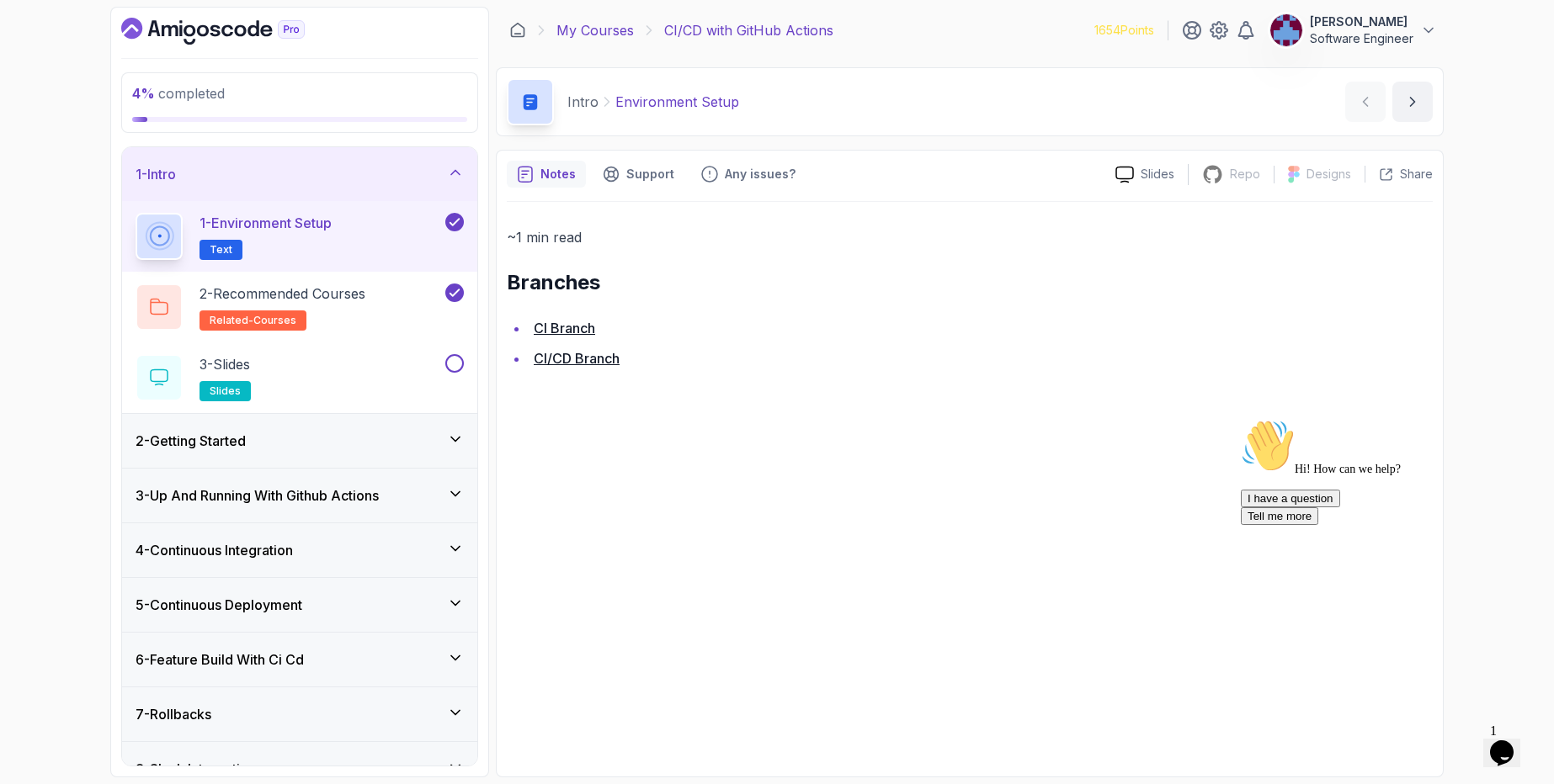
click at [621, 24] on link "My Courses" at bounding box center [595, 30] width 78 height 20
click at [620, 24] on link "My Courses" at bounding box center [595, 30] width 78 height 20
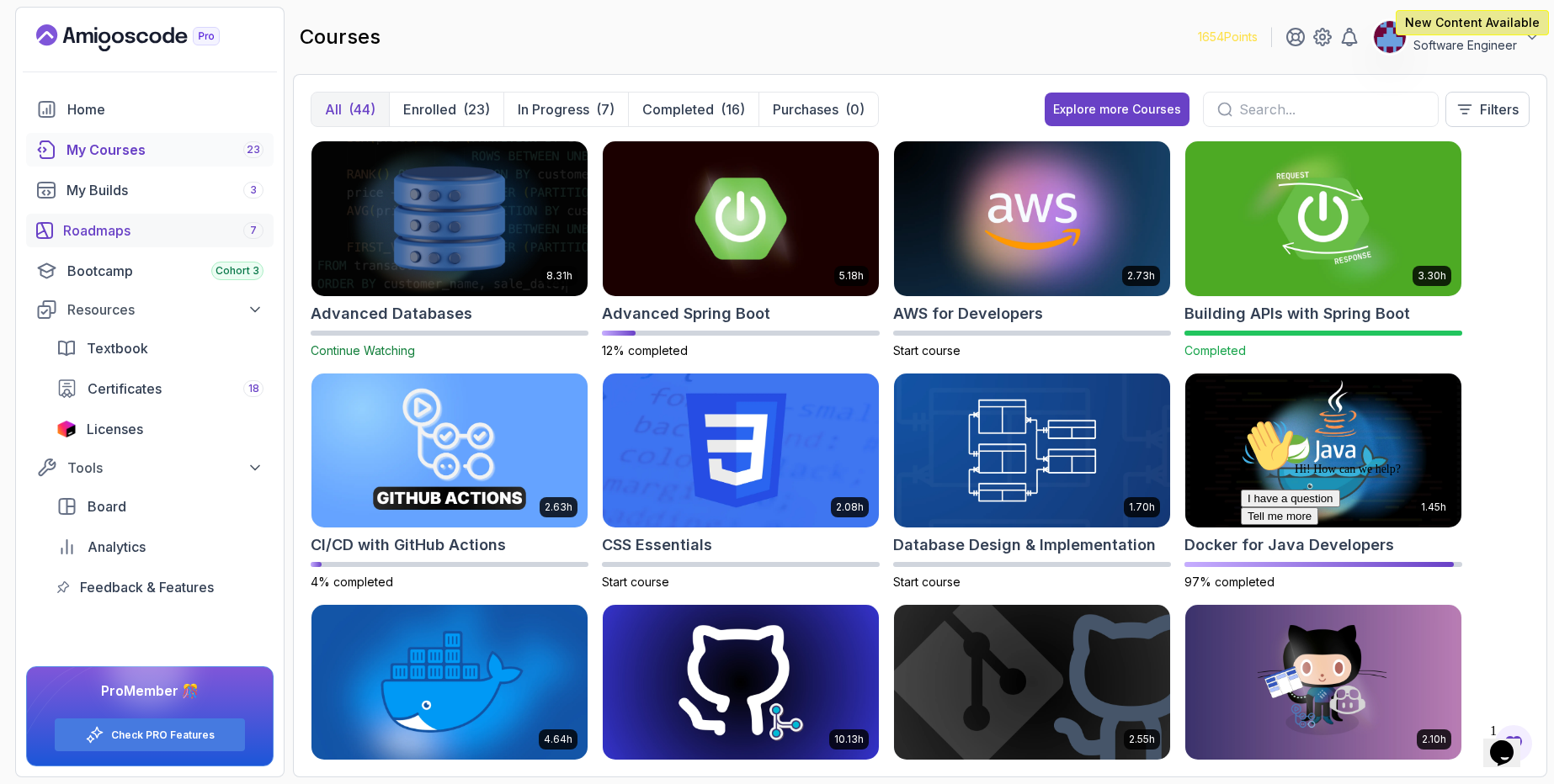
click at [137, 234] on div "Roadmaps 7" at bounding box center [163, 230] width 200 height 20
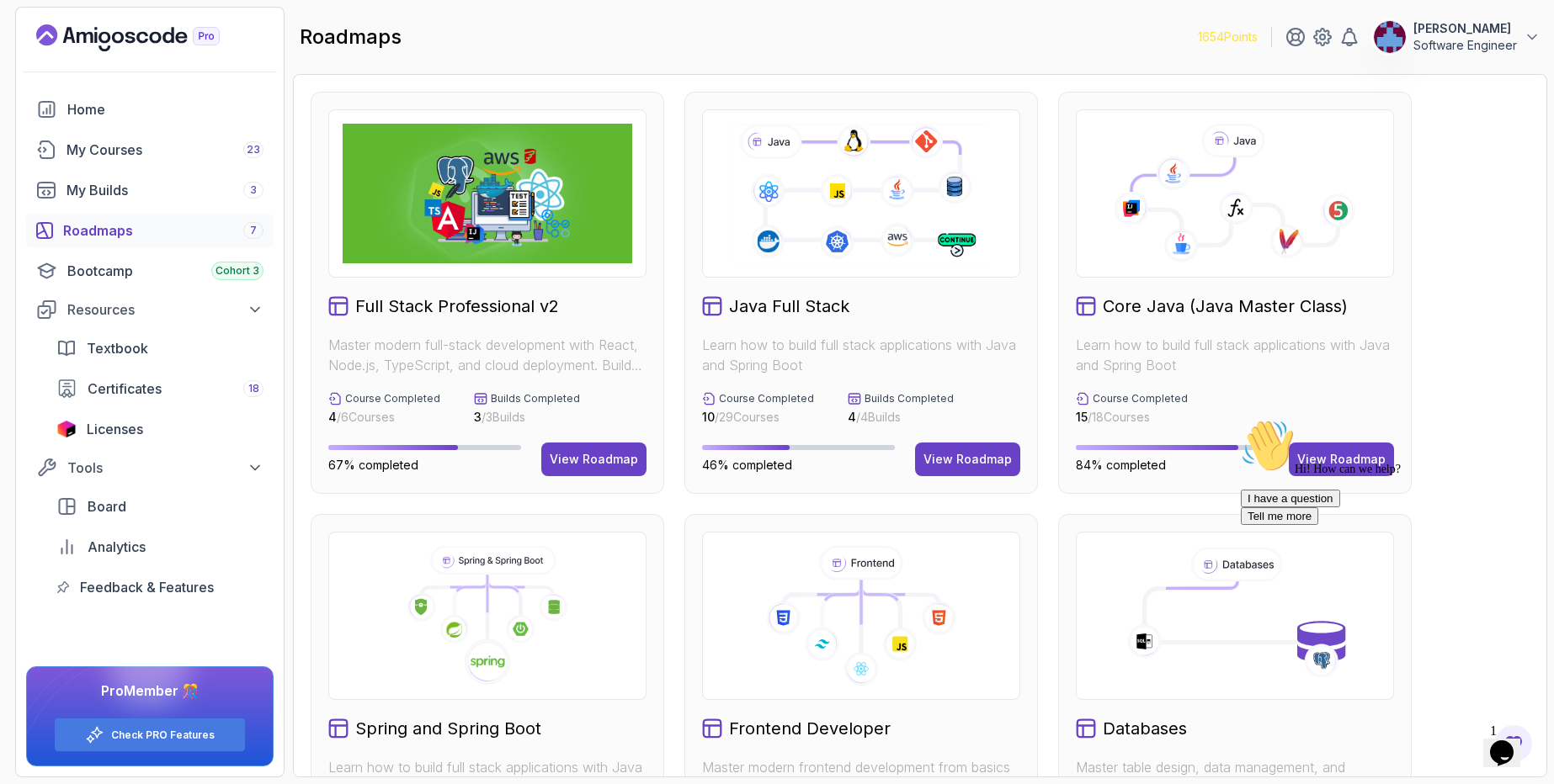
click at [1346, 462] on div "Hi! How can we help? I have a question Tell me more" at bounding box center [1392, 472] width 303 height 106
click at [1340, 457] on div "Hi! How can we help? I have a question Tell me more" at bounding box center [1392, 472] width 303 height 106
click at [1313, 457] on div "Hi! How can we help? I have a question Tell me more" at bounding box center [1392, 472] width 303 height 106
click at [1241, 419] on icon "Chat attention grabber" at bounding box center [1241, 419] width 0 height 0
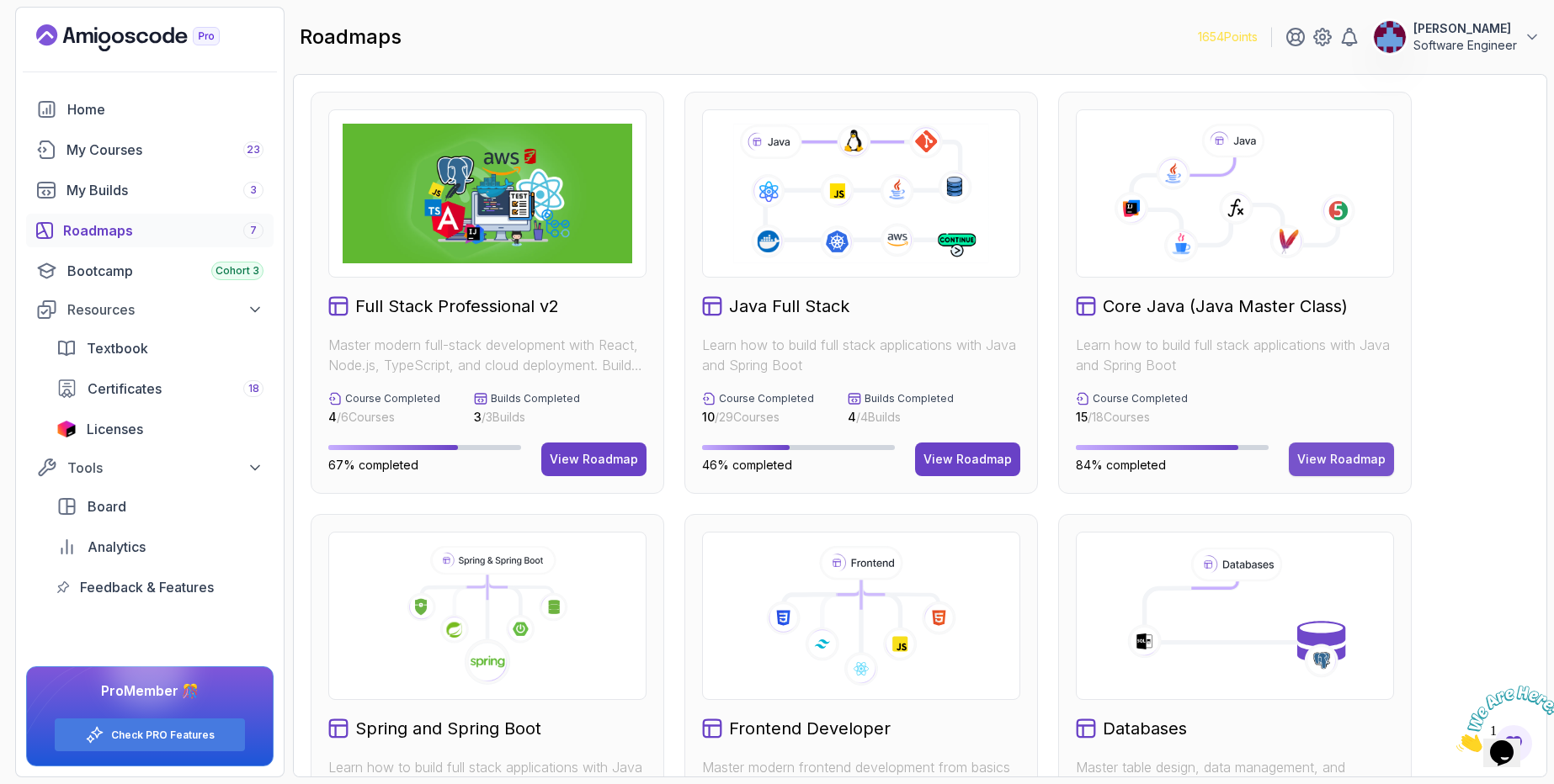
click at [1341, 454] on div "View Roadmap" at bounding box center [1342, 459] width 88 height 17
click at [1340, 455] on div "View Roadmap" at bounding box center [1342, 459] width 88 height 17
click at [1328, 456] on div "View Roadmap" at bounding box center [1342, 459] width 88 height 17
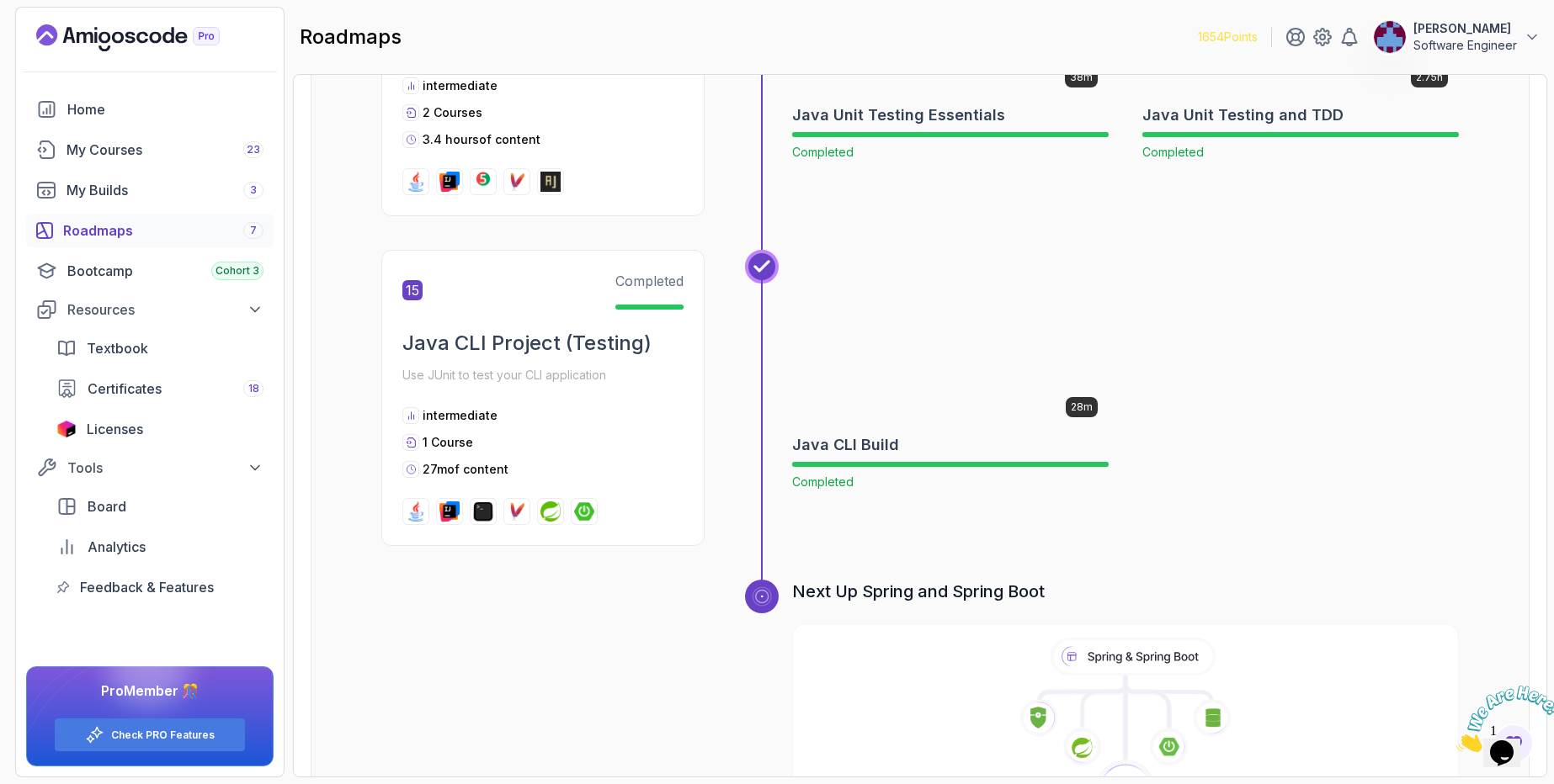
scroll to position [5343, 0]
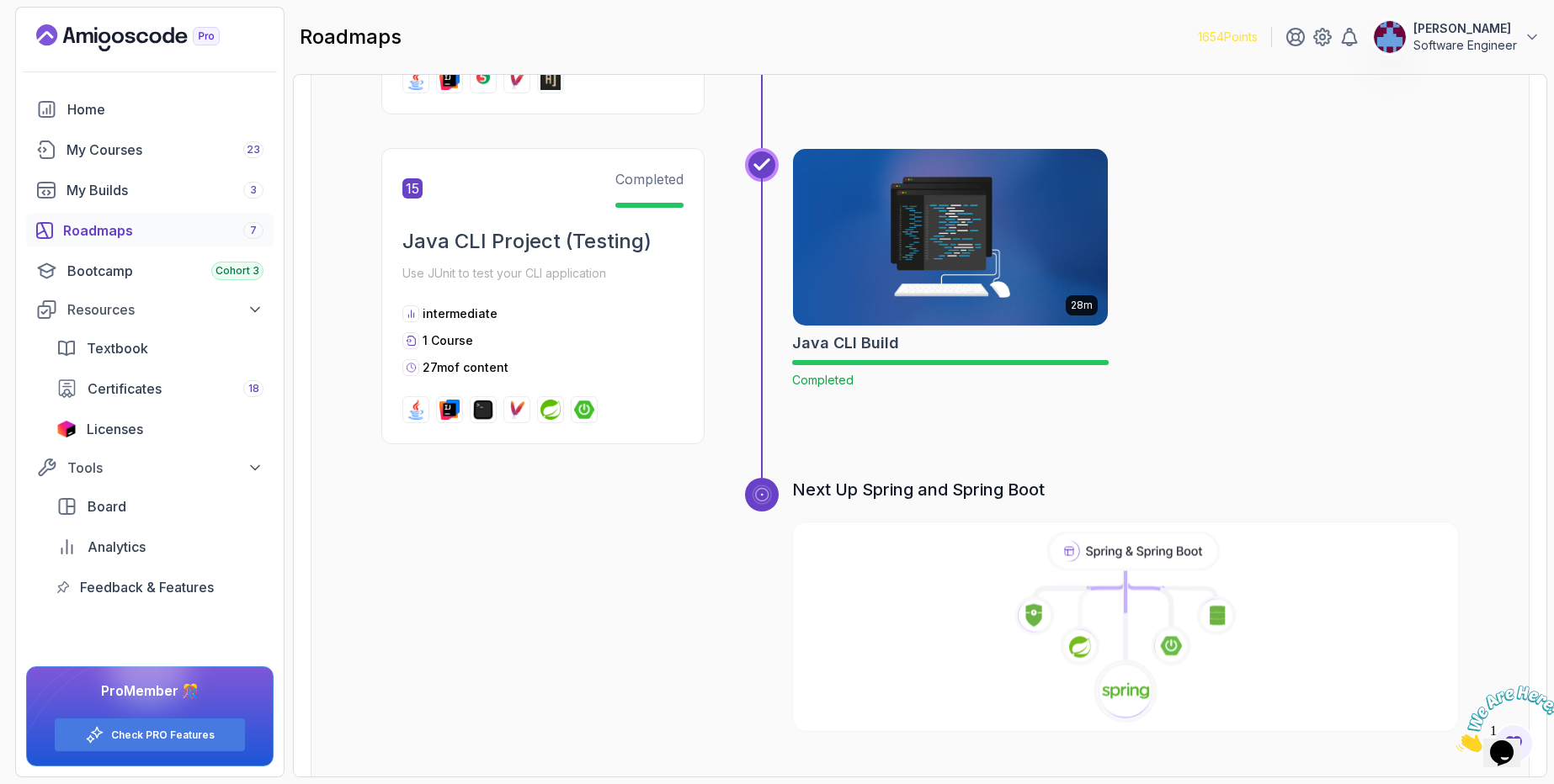
click at [1038, 626] on icon at bounding box center [1124, 628] width 670 height 193
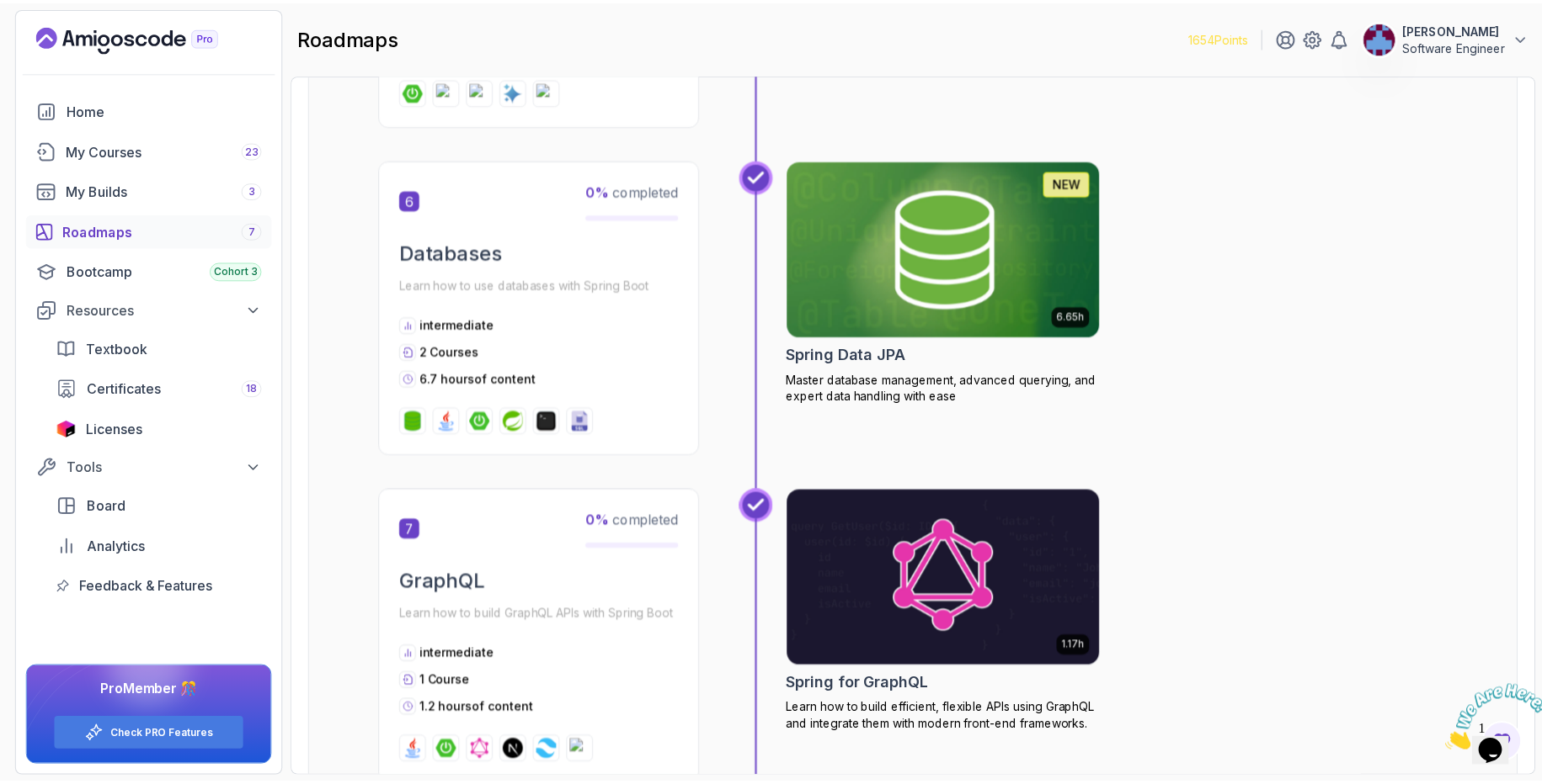
scroll to position [2138, 0]
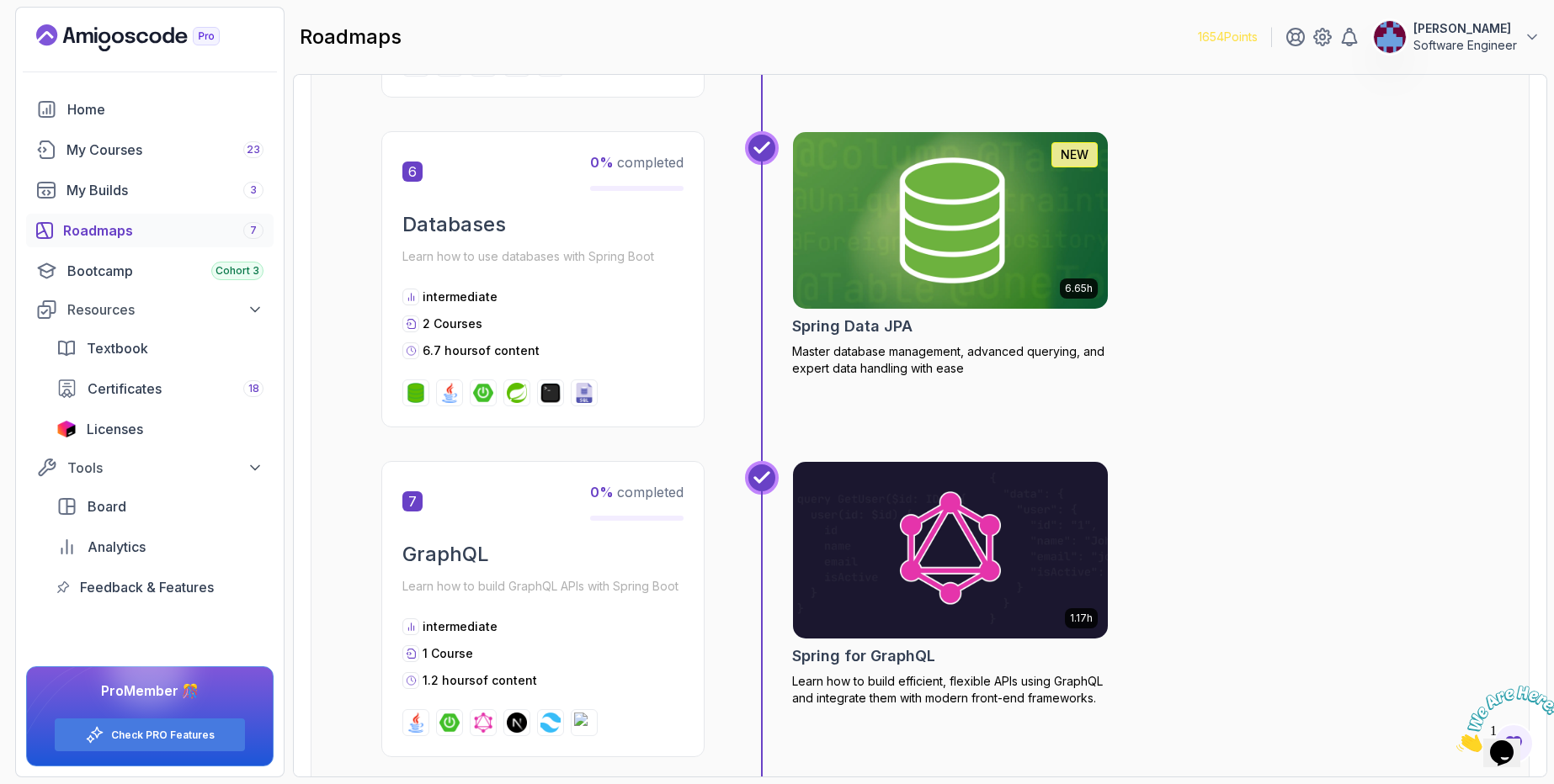
click at [953, 258] on img at bounding box center [950, 220] width 331 height 185
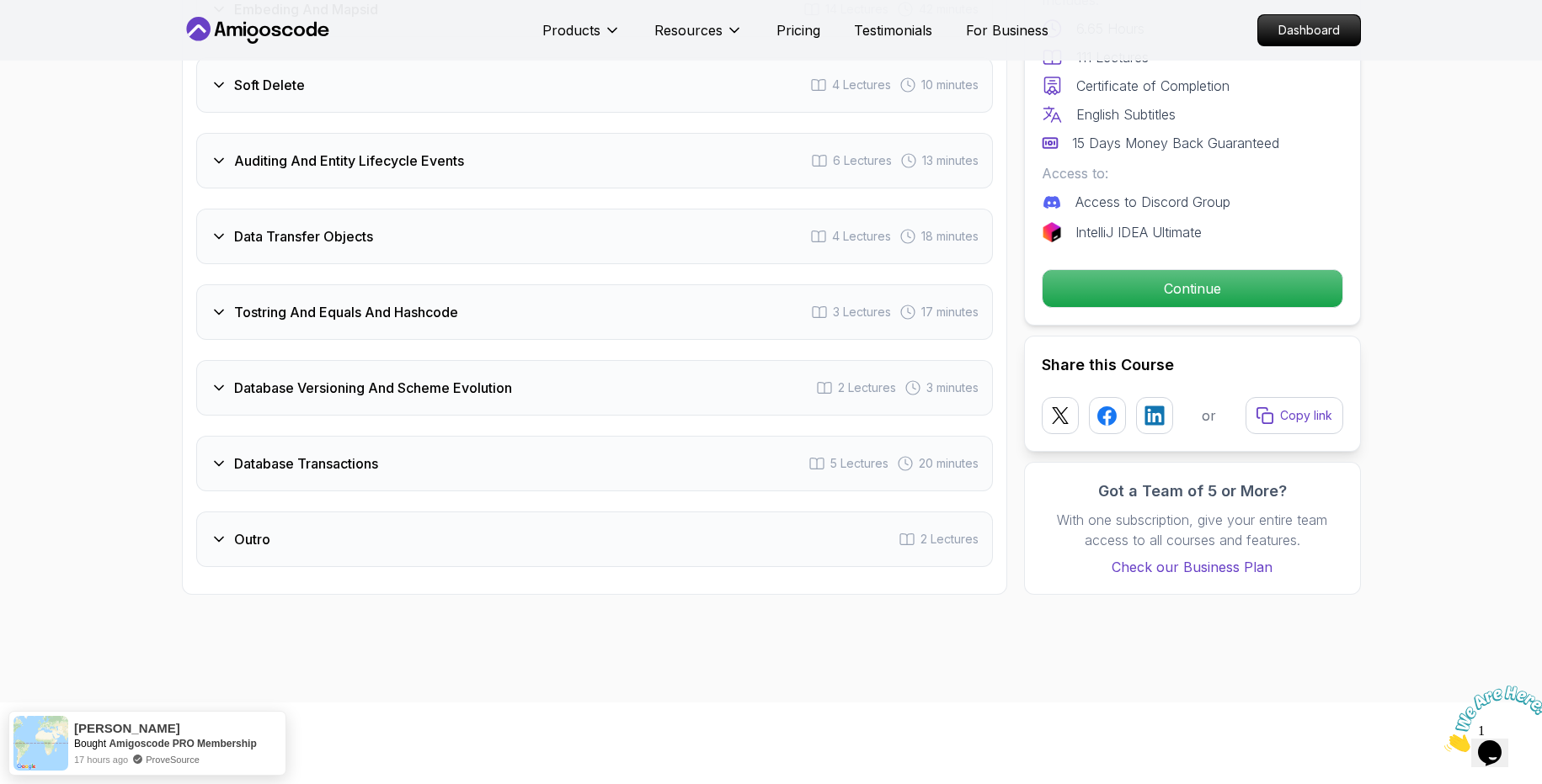
scroll to position [3333, 0]
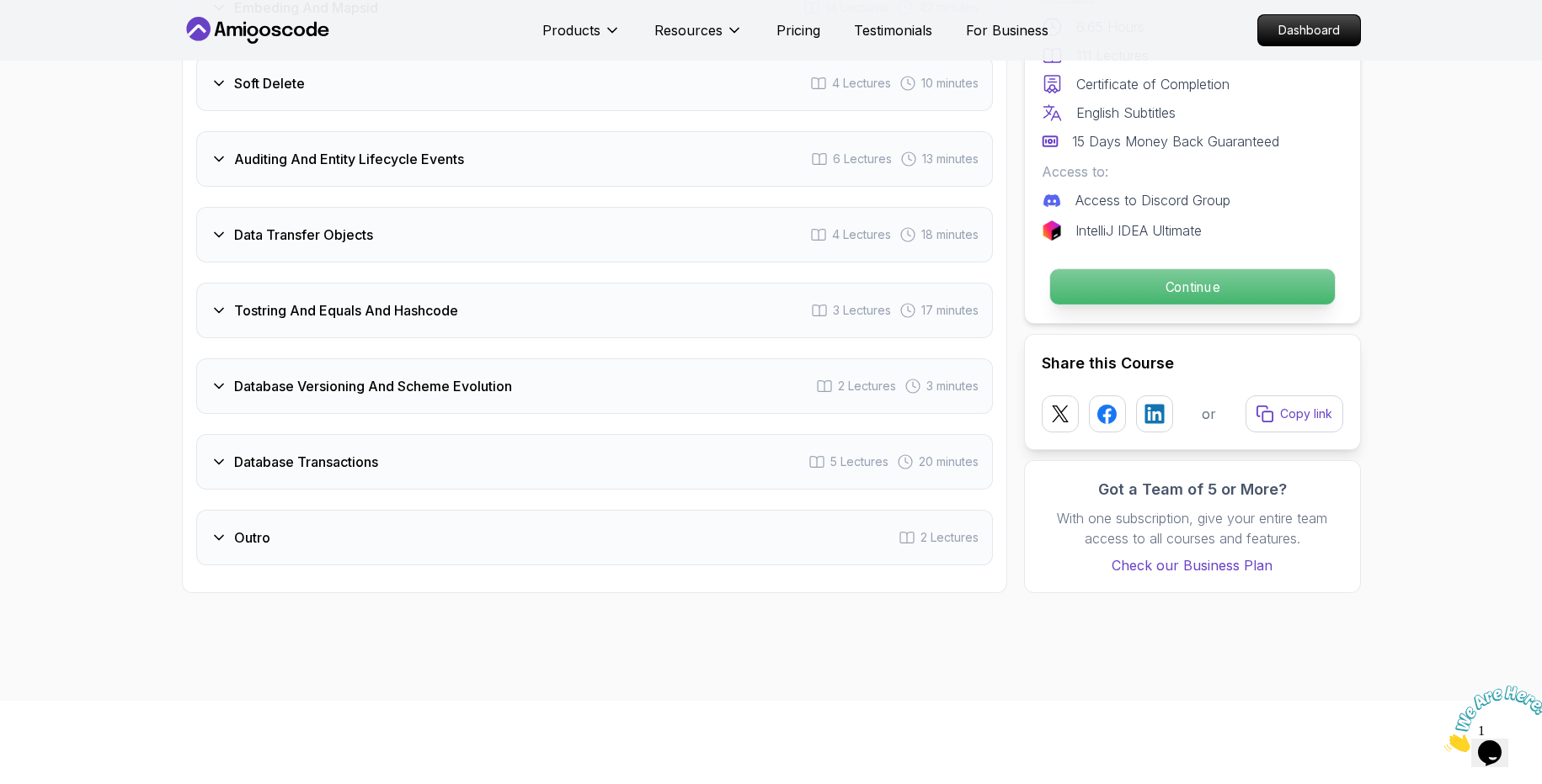
click at [1121, 269] on p "Continue" at bounding box center [1191, 286] width 285 height 36
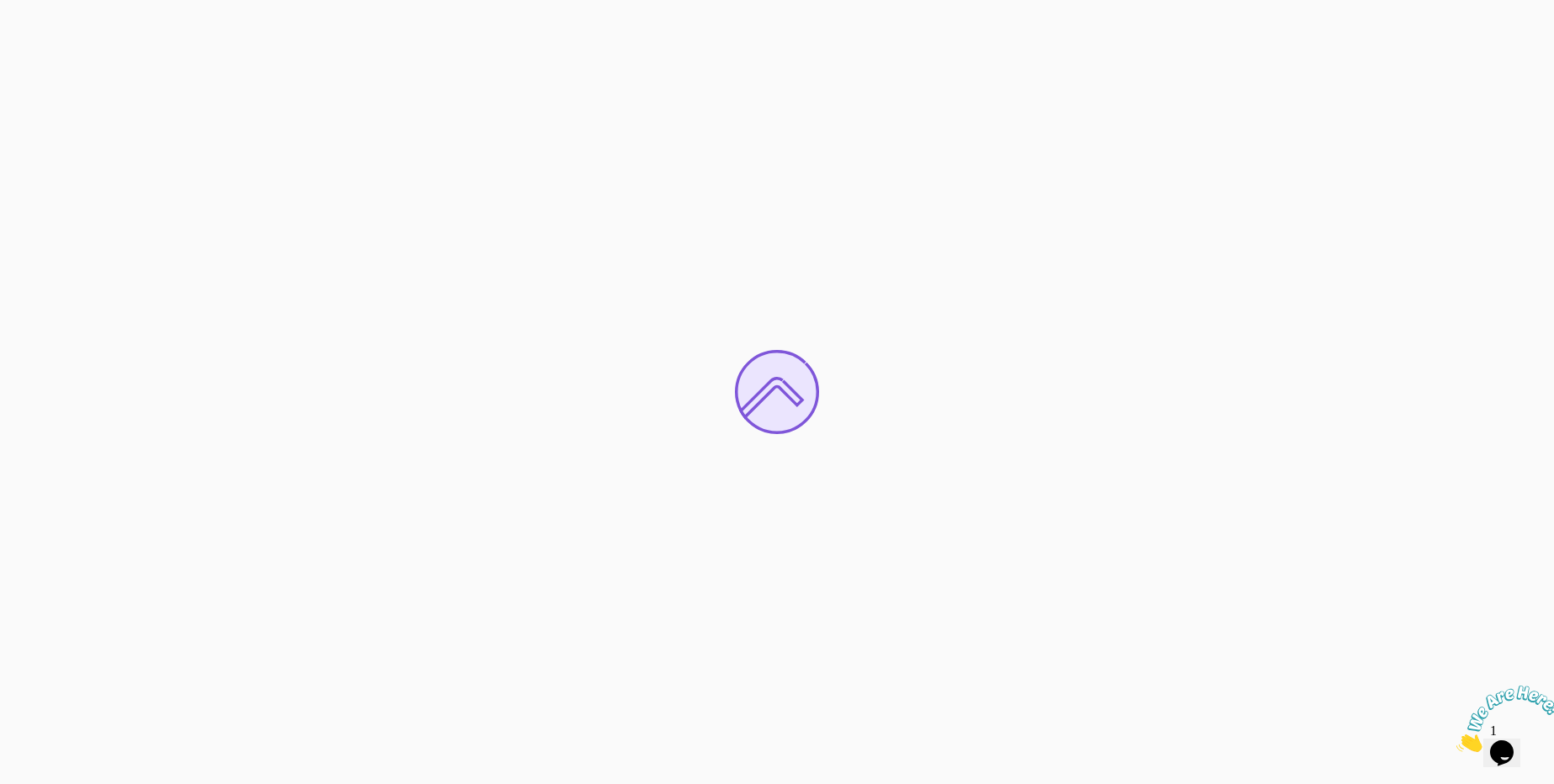
click at [1456, 741] on icon "Close" at bounding box center [1456, 747] width 0 height 14
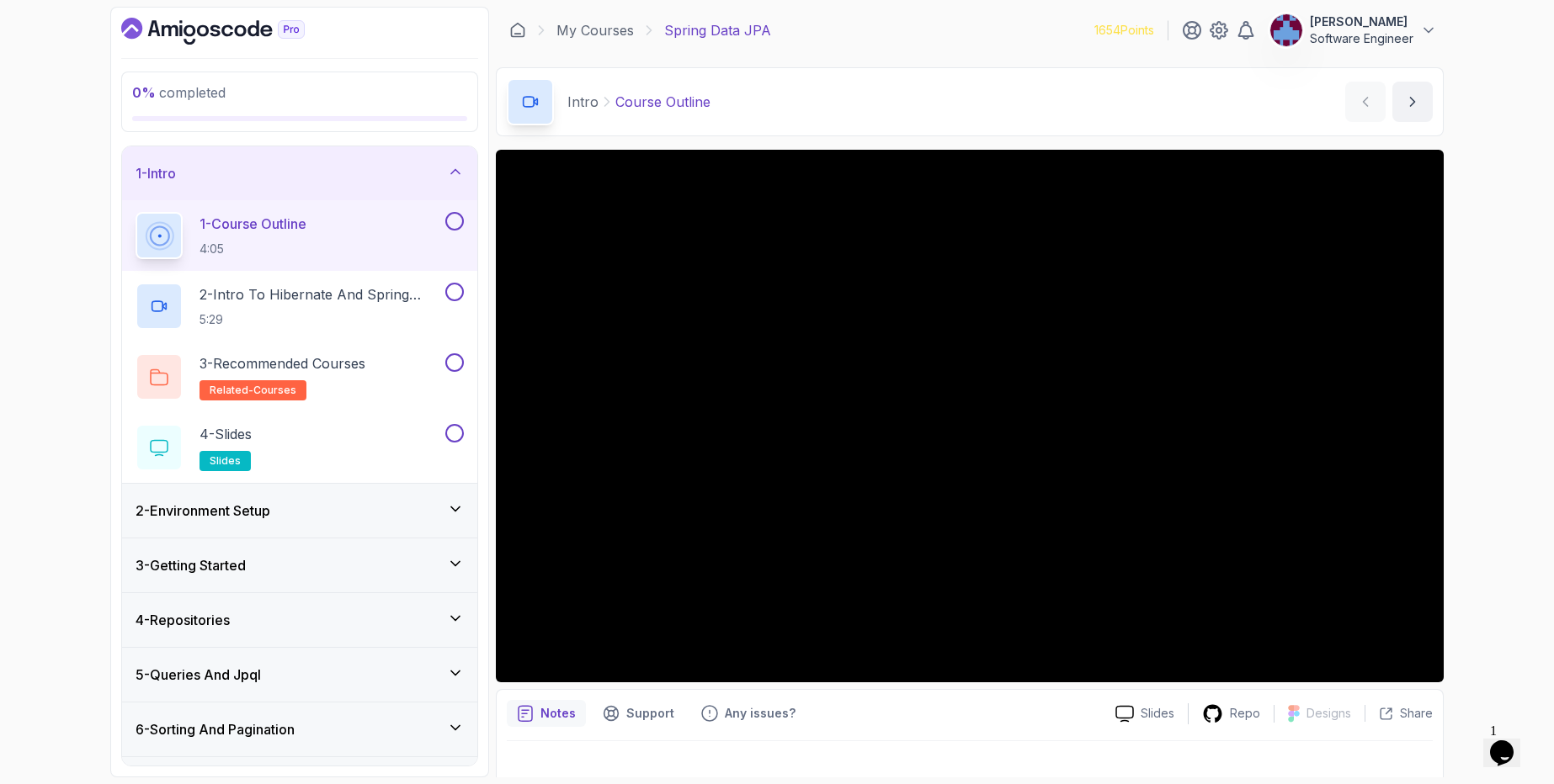
click at [451, 220] on button at bounding box center [454, 221] width 18 height 18
click at [325, 298] on p "2 - Intro To Hibernate And Spring Data Jpa" at bounding box center [321, 294] width 242 height 20
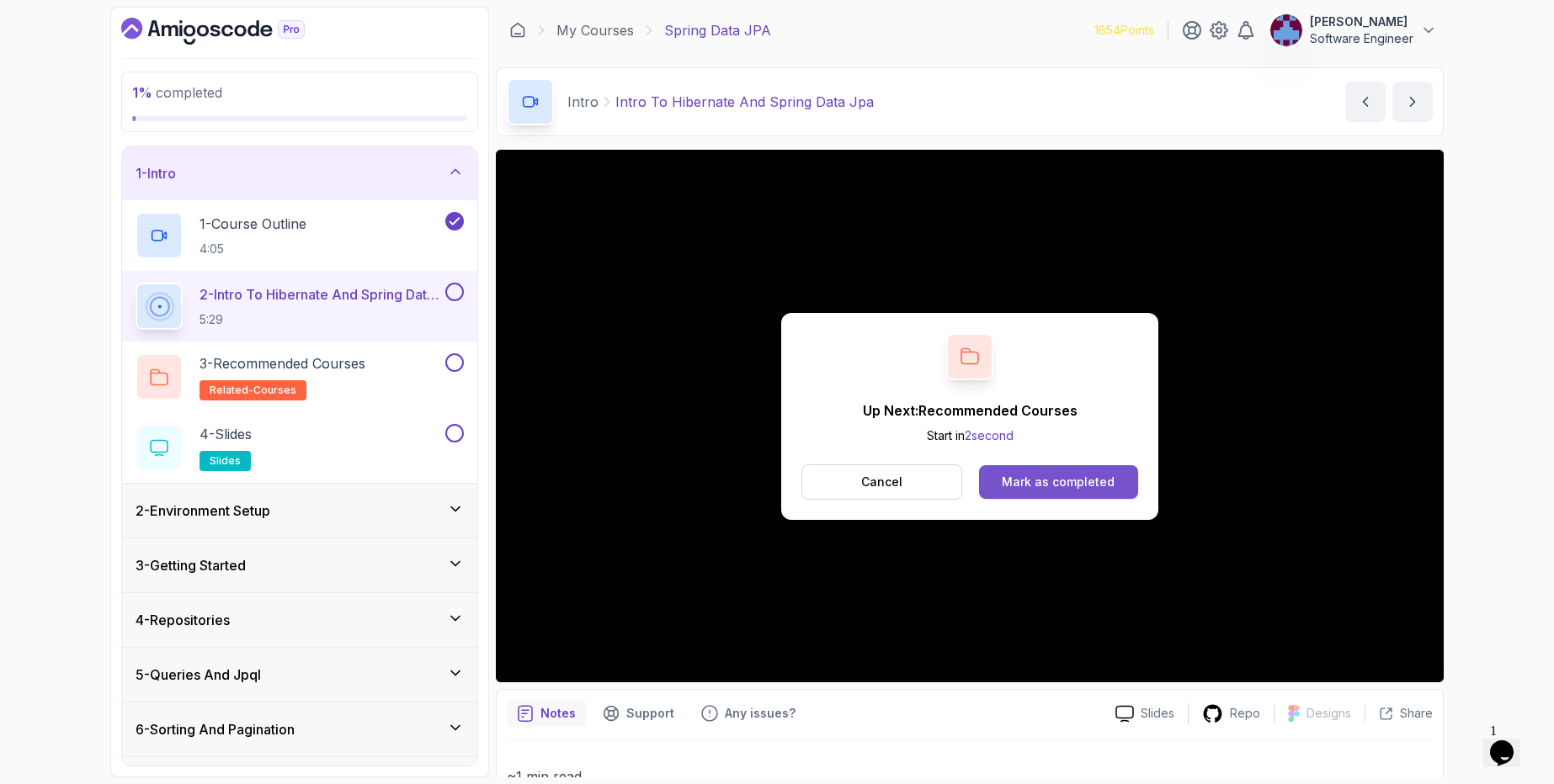
click at [1064, 478] on div "Mark as completed" at bounding box center [1057, 482] width 112 height 17
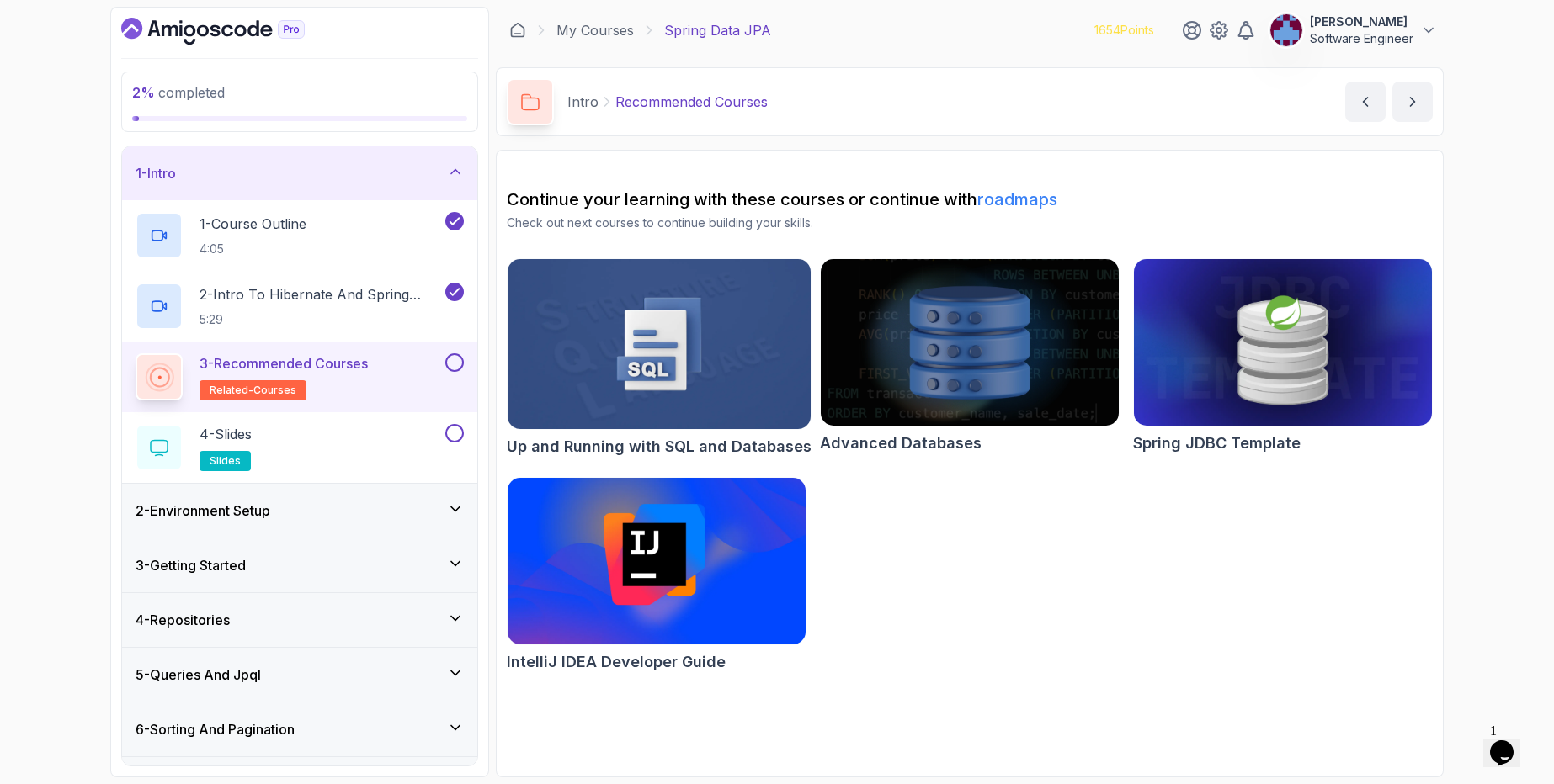
click at [445, 359] on button at bounding box center [454, 362] width 18 height 18
click at [407, 434] on div "4 - Slides slides" at bounding box center [288, 447] width 307 height 47
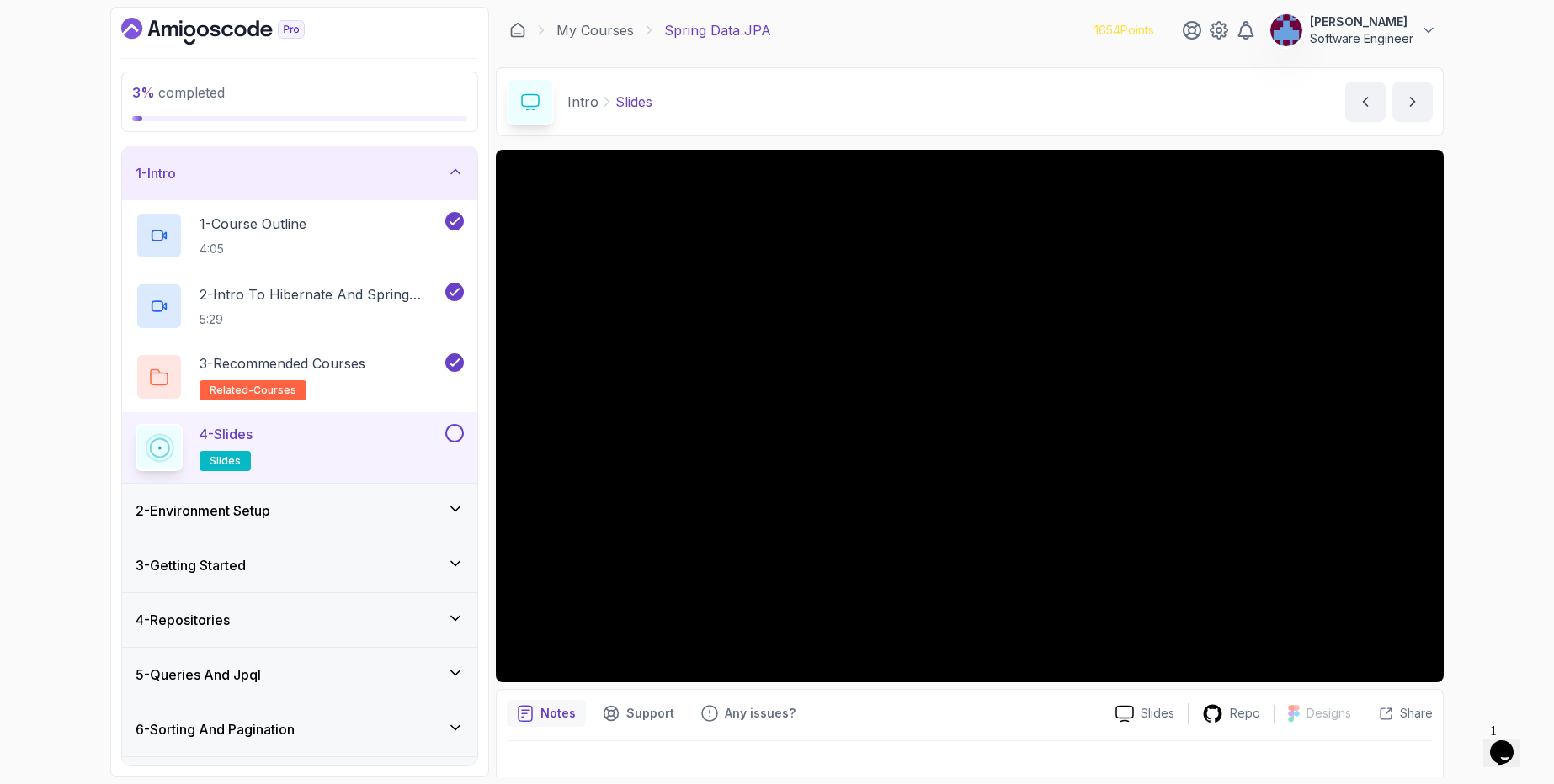
scroll to position [22, 0]
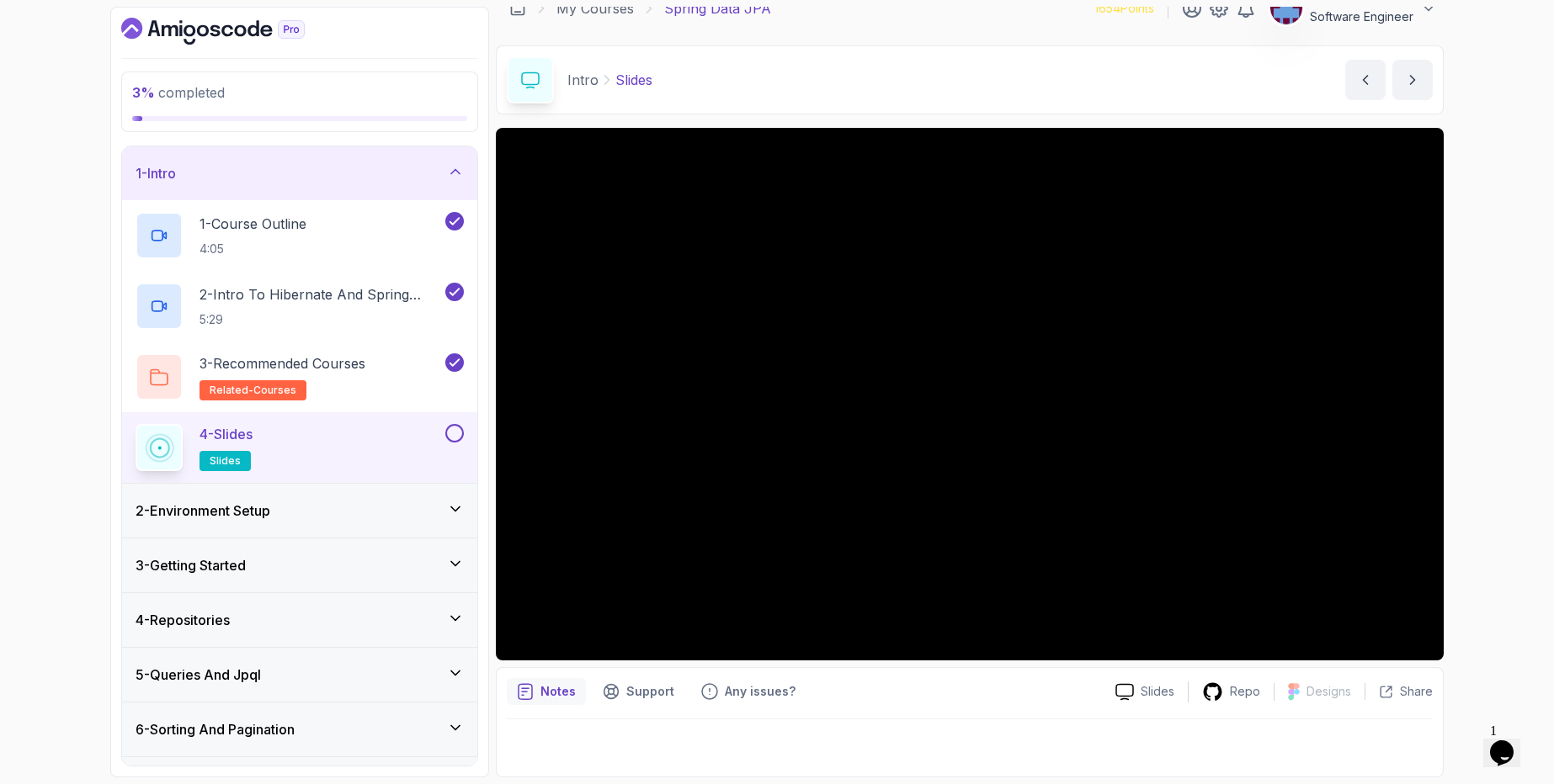
click at [456, 430] on button at bounding box center [454, 432] width 18 height 18
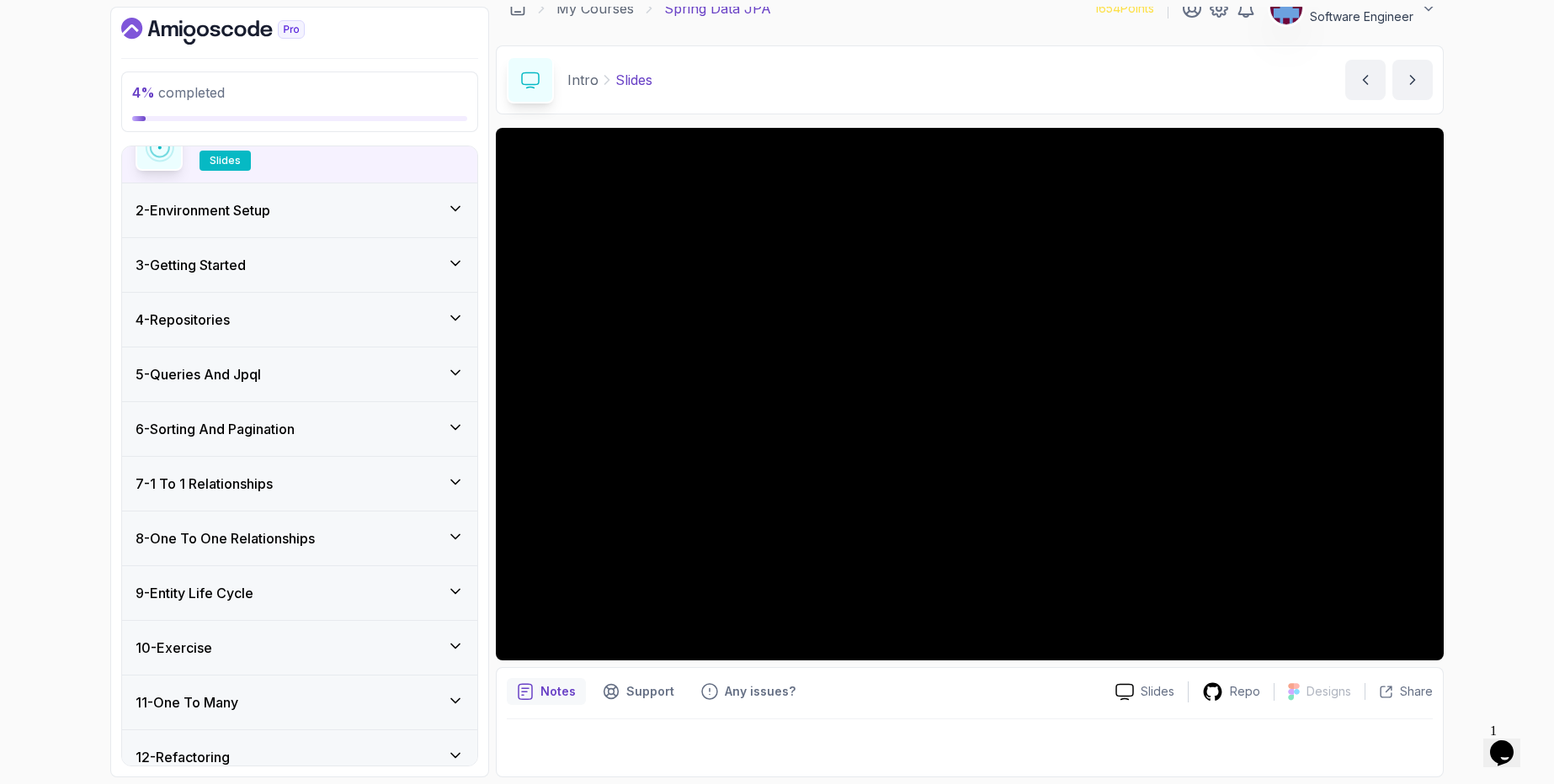
scroll to position [303, 0]
click at [333, 229] on div "2 - Environment Setup" at bounding box center [300, 208] width 356 height 54
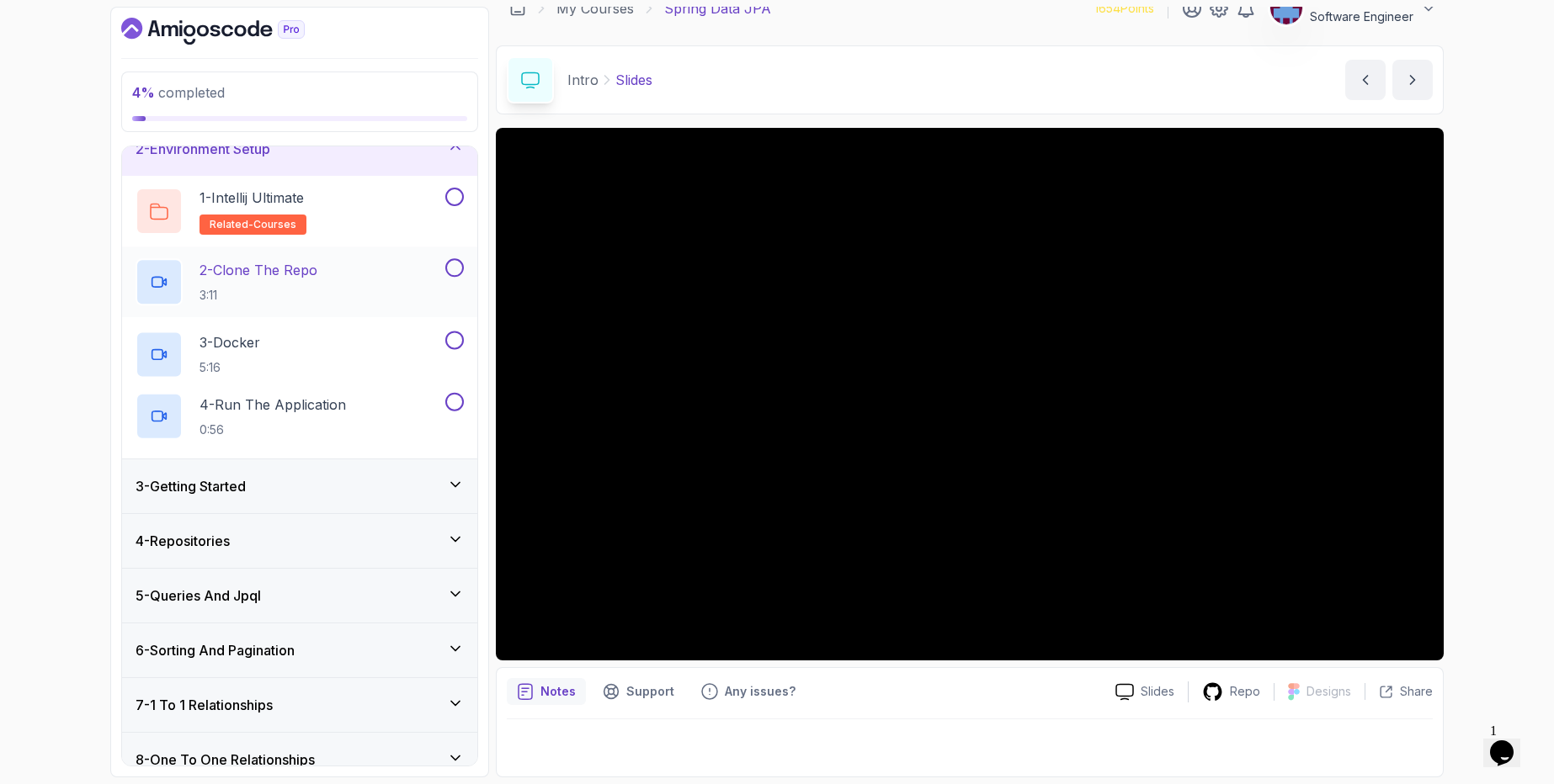
scroll to position [79, 0]
click at [325, 220] on div "1 - Intellij Ultimate related-courses" at bounding box center [288, 210] width 307 height 47
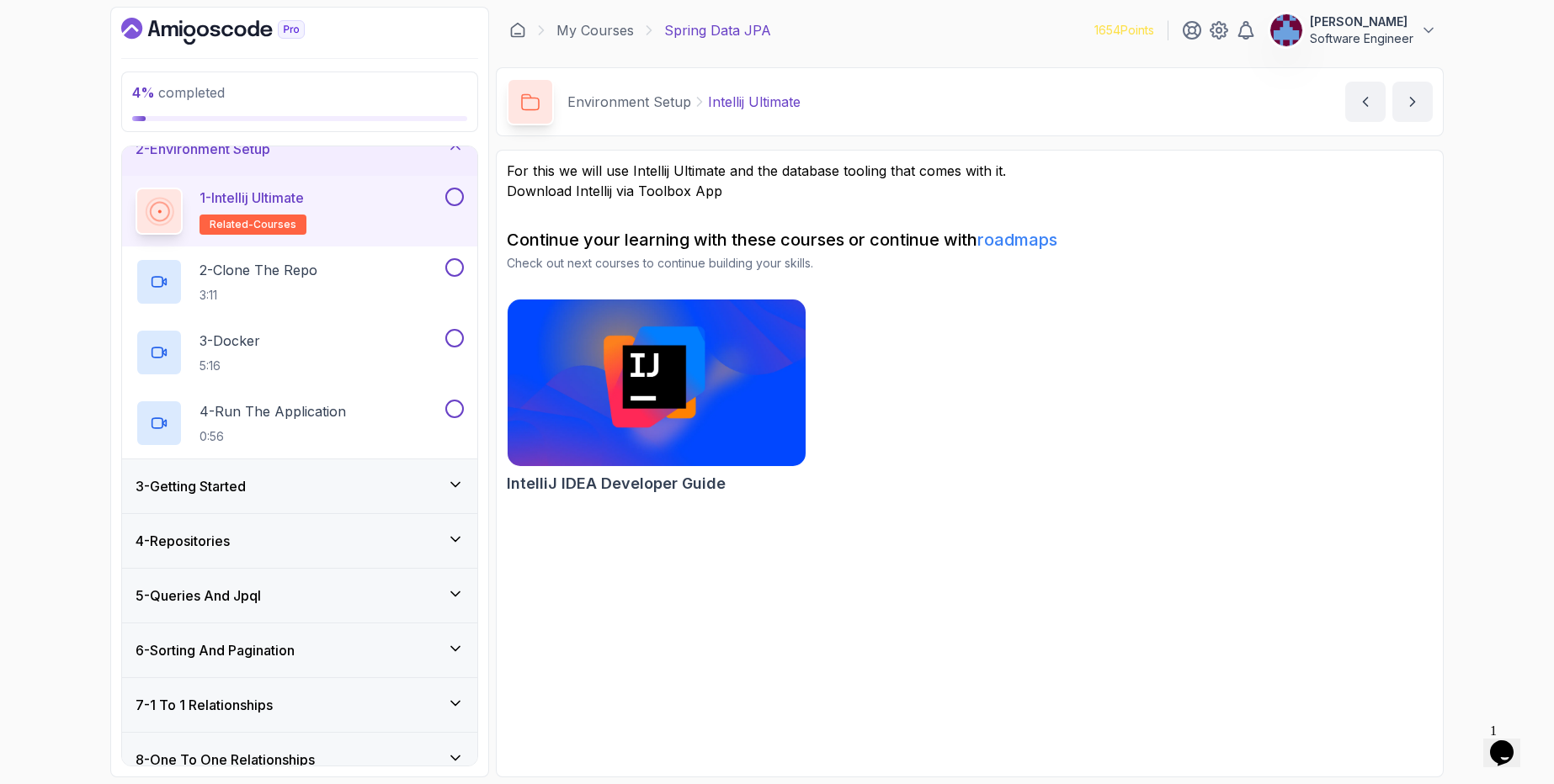
click at [456, 200] on button at bounding box center [454, 196] width 18 height 18
click at [368, 268] on div "2 - Clone The Repo 3:11" at bounding box center [288, 282] width 307 height 47
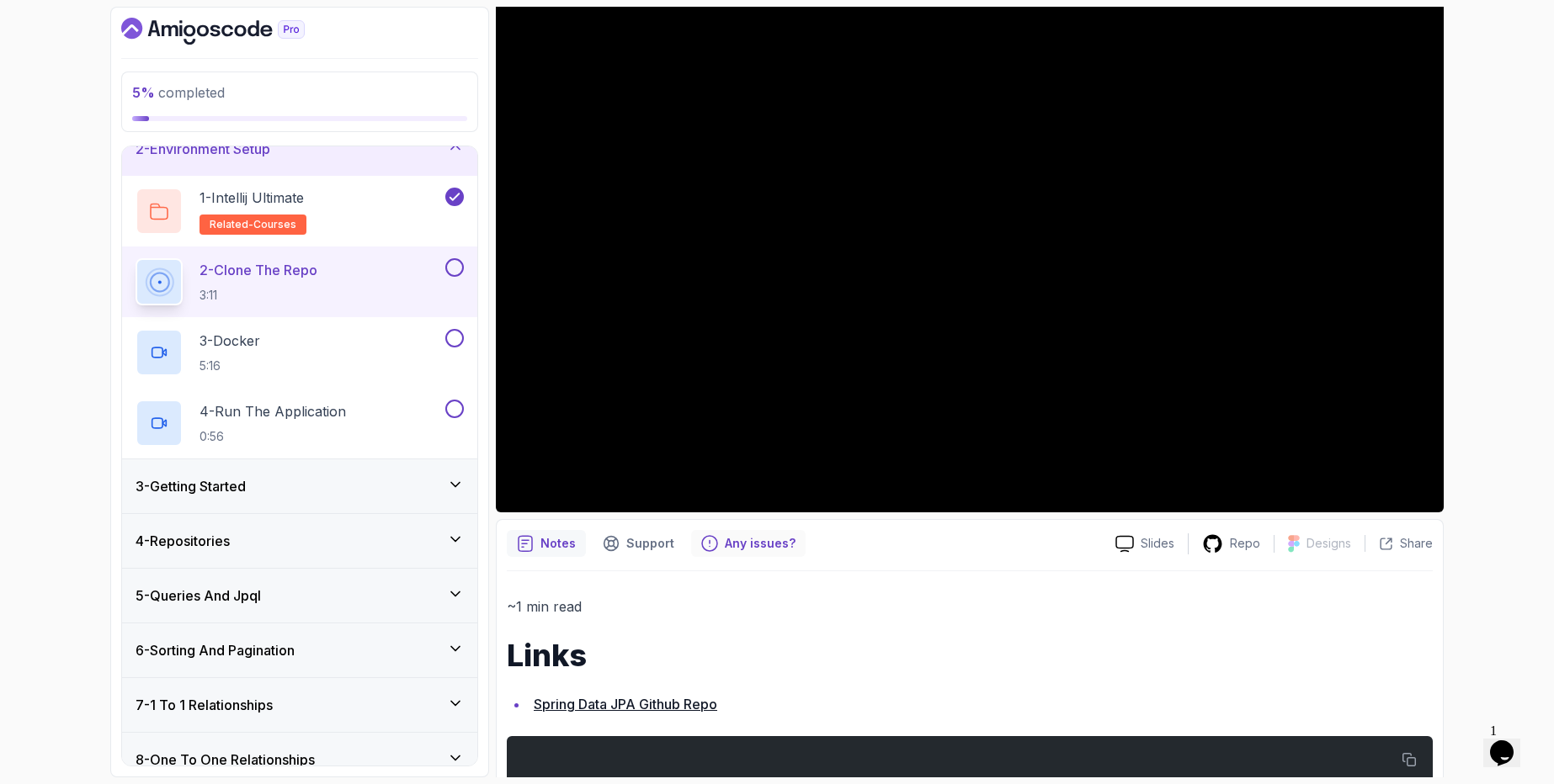
scroll to position [255, 0]
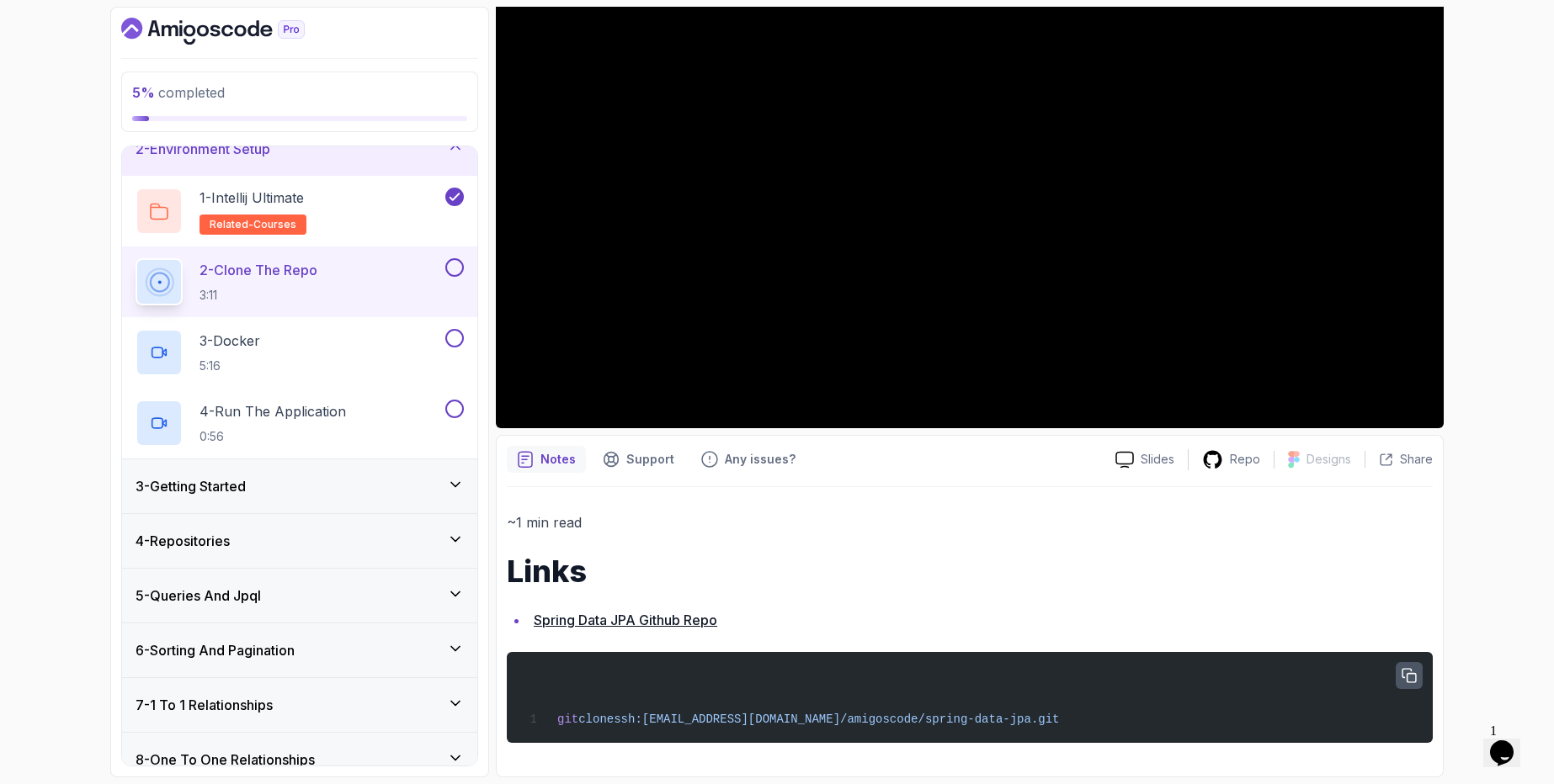
click at [1415, 675] on icon "button" at bounding box center [1409, 676] width 15 height 15
drag, startPoint x: 1008, startPoint y: 720, endPoint x: 671, endPoint y: 728, distance: 337.1
click at [671, 728] on div "git clone ssh:[EMAIL_ADDRESS][DOMAIN_NAME]/amigoscode/spring-data-jpa.git" at bounding box center [969, 698] width 899 height 71
copy span "[EMAIL_ADDRESS][URL][DOMAIN_NAME]"
click at [1243, 459] on p "Repo" at bounding box center [1246, 459] width 31 height 17
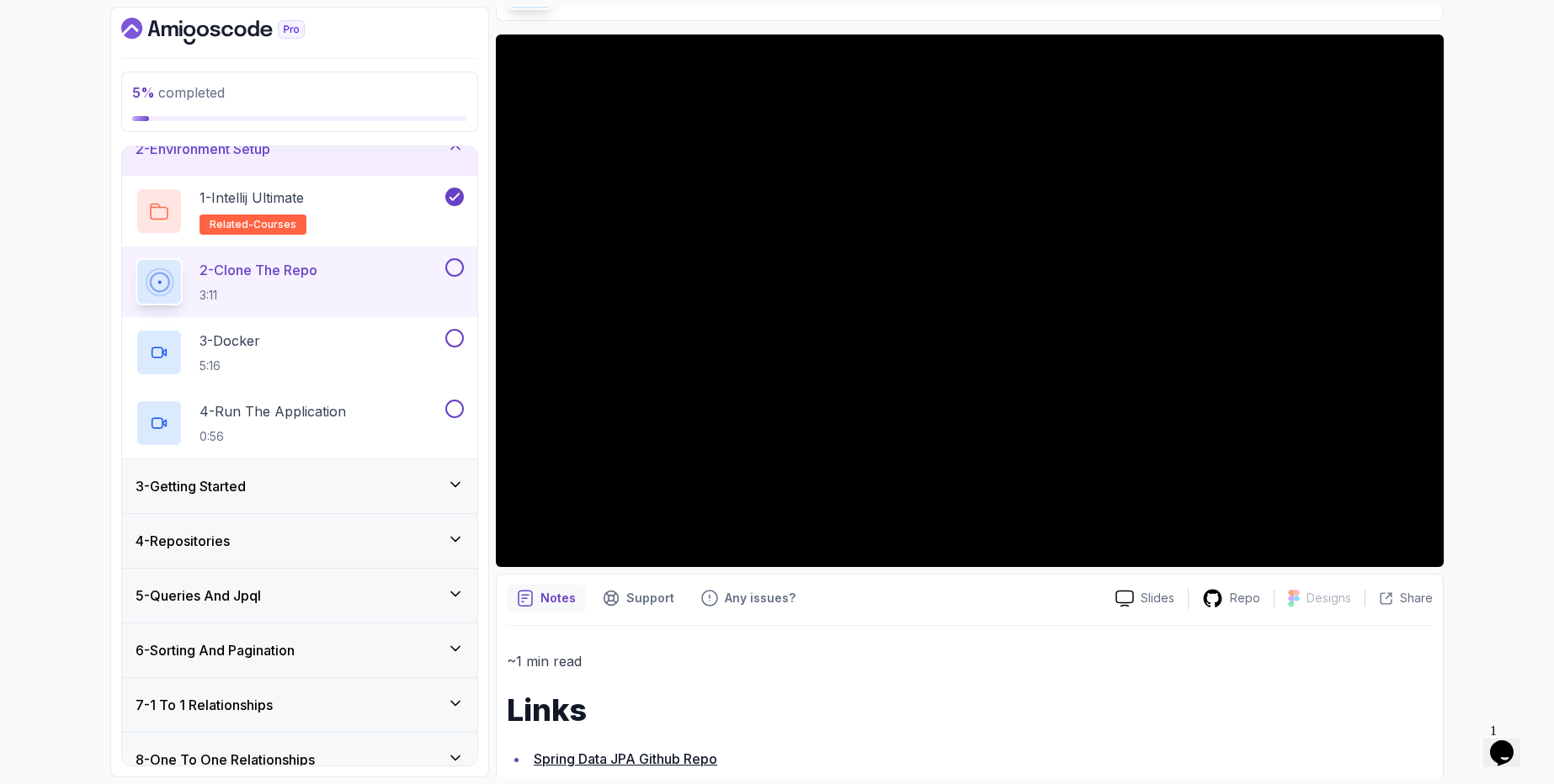
scroll to position [0, 0]
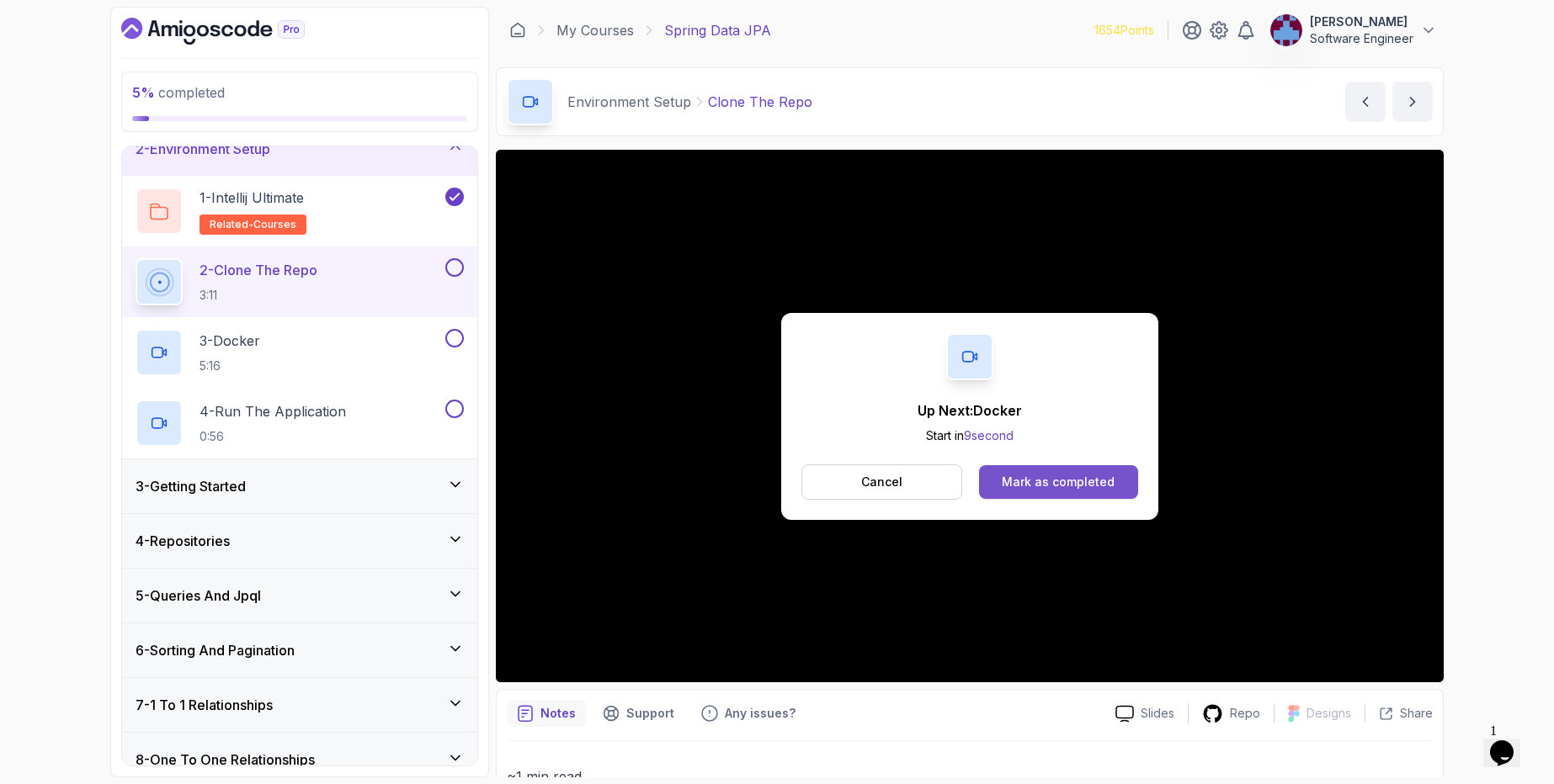
click at [1023, 492] on button "Mark as completed" at bounding box center [1059, 481] width 160 height 34
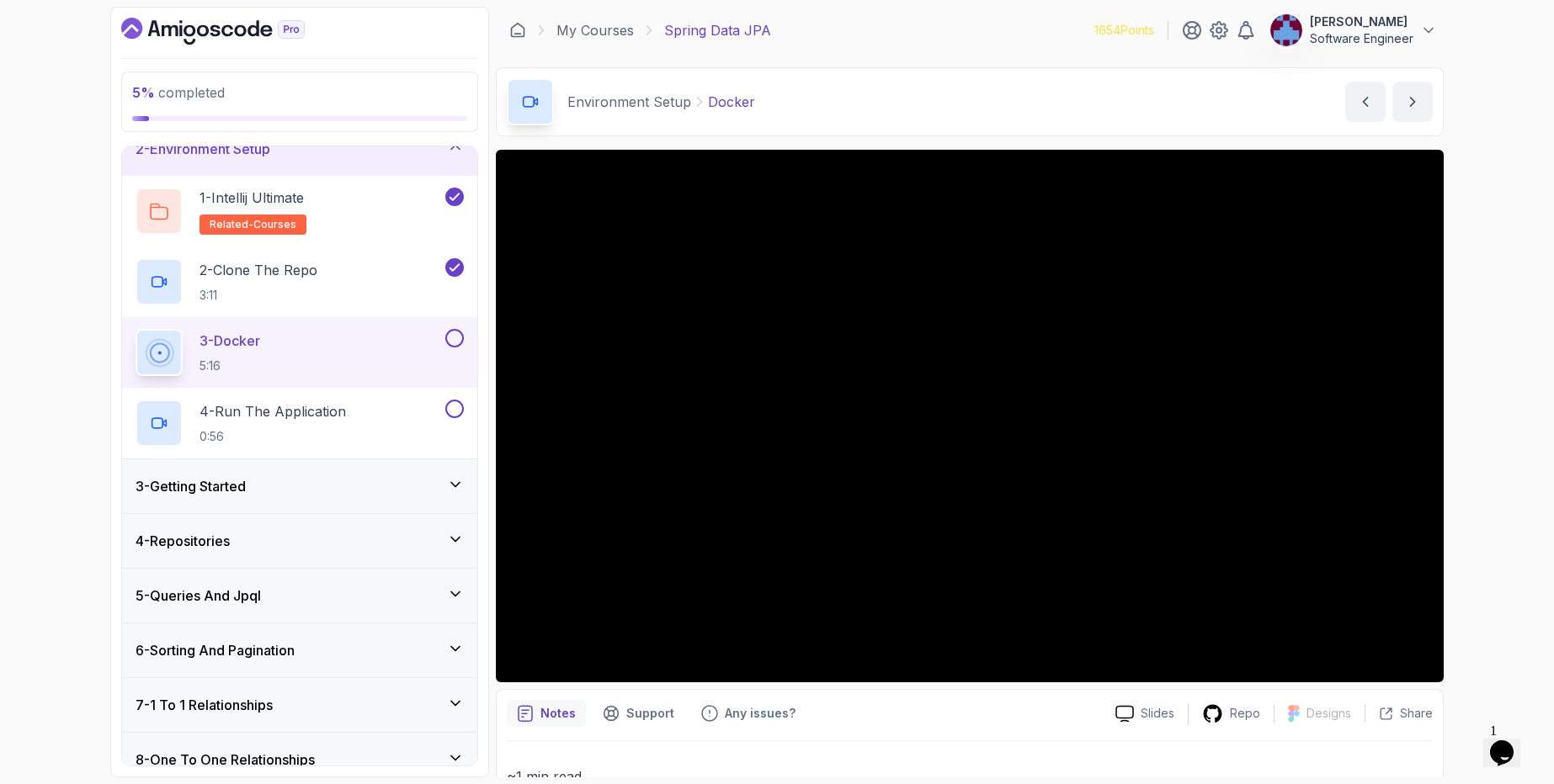
click at [459, 336] on button at bounding box center [454, 337] width 18 height 18
click at [424, 413] on div "4 - Run The Application 0:56" at bounding box center [288, 423] width 307 height 47
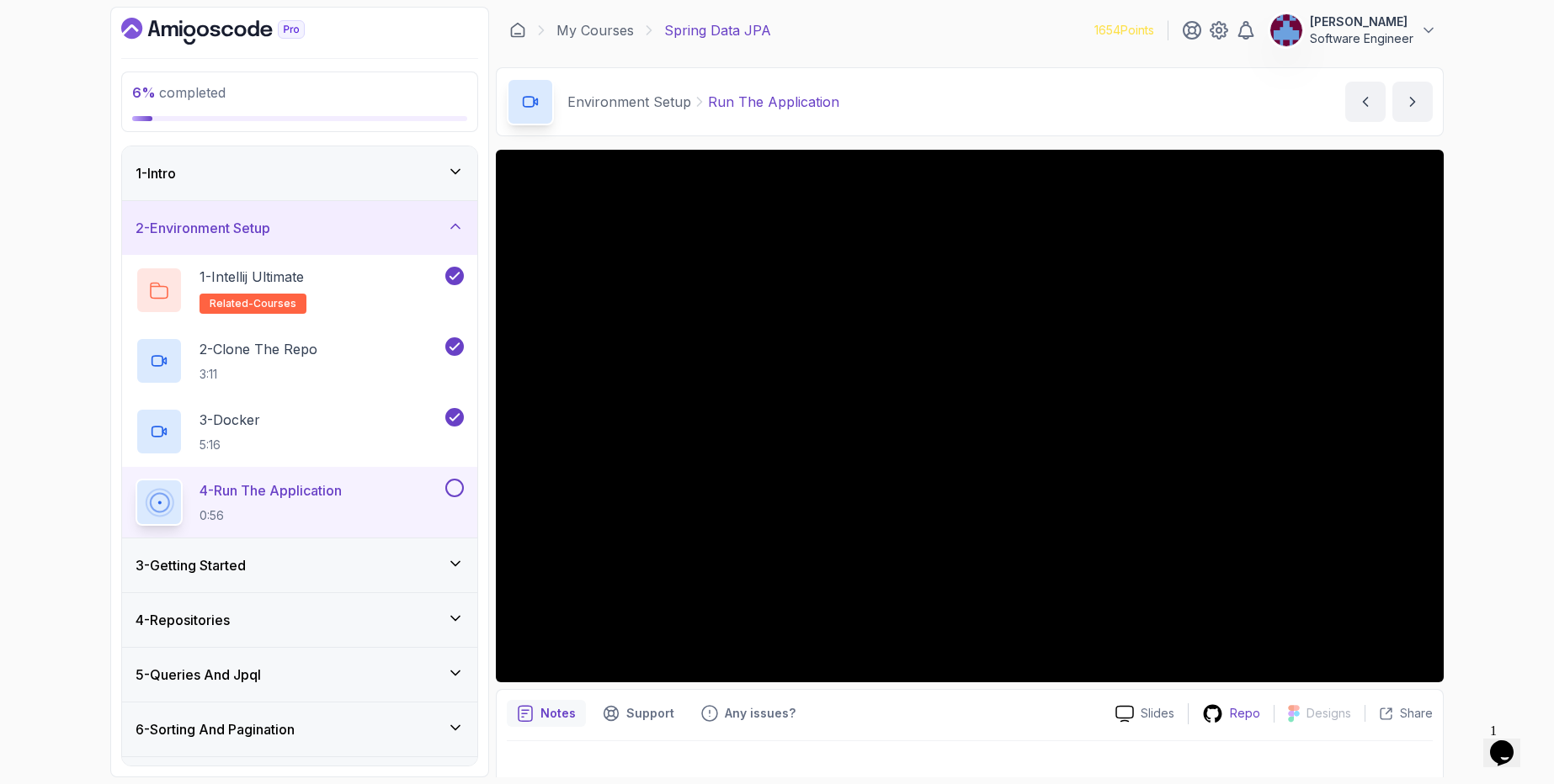
click at [1228, 717] on div "Repo" at bounding box center [1231, 714] width 85 height 21
click at [1247, 703] on div "Repo" at bounding box center [1231, 714] width 85 height 21
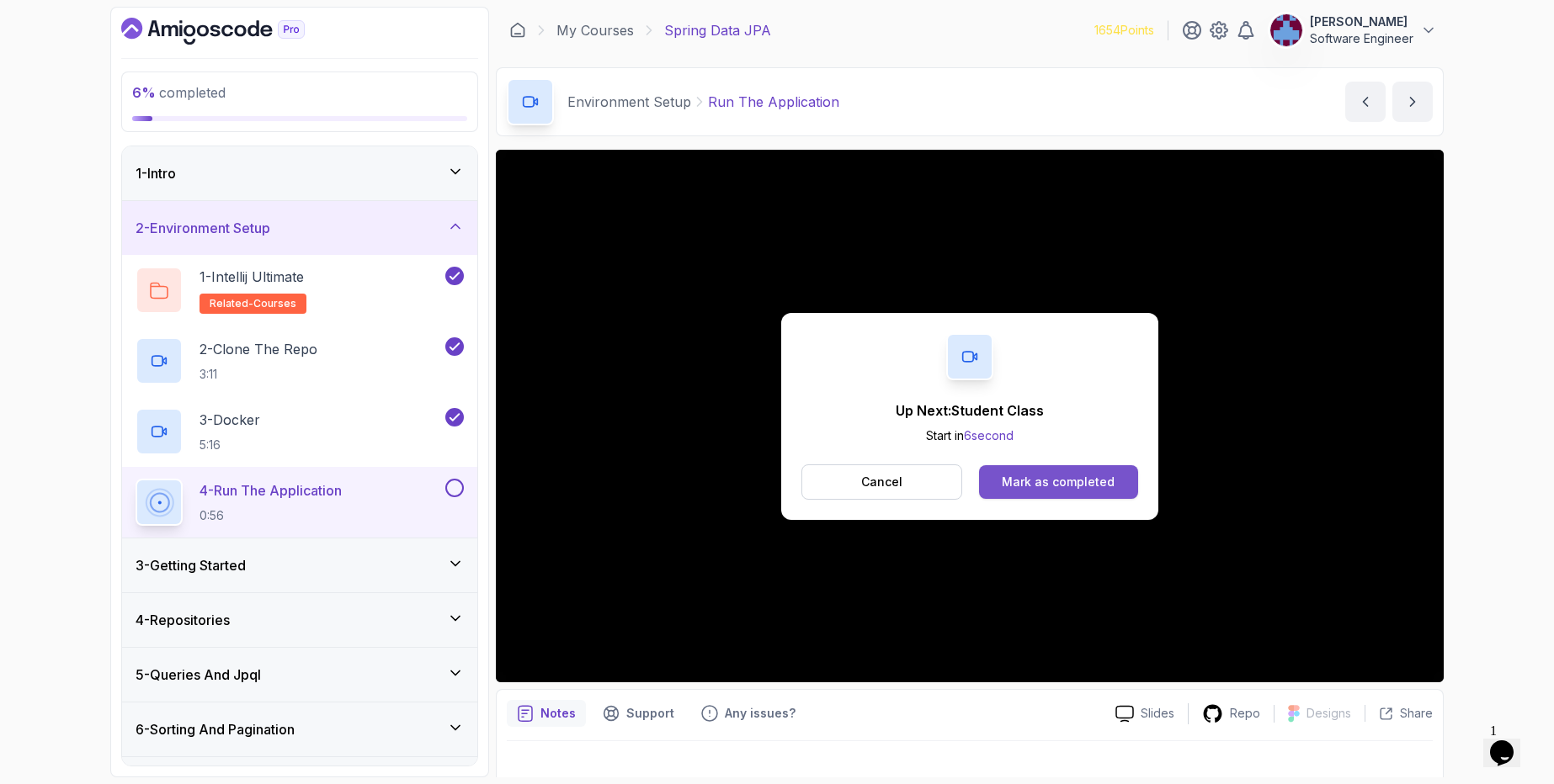
click at [1017, 475] on div "Mark as completed" at bounding box center [1057, 482] width 112 height 17
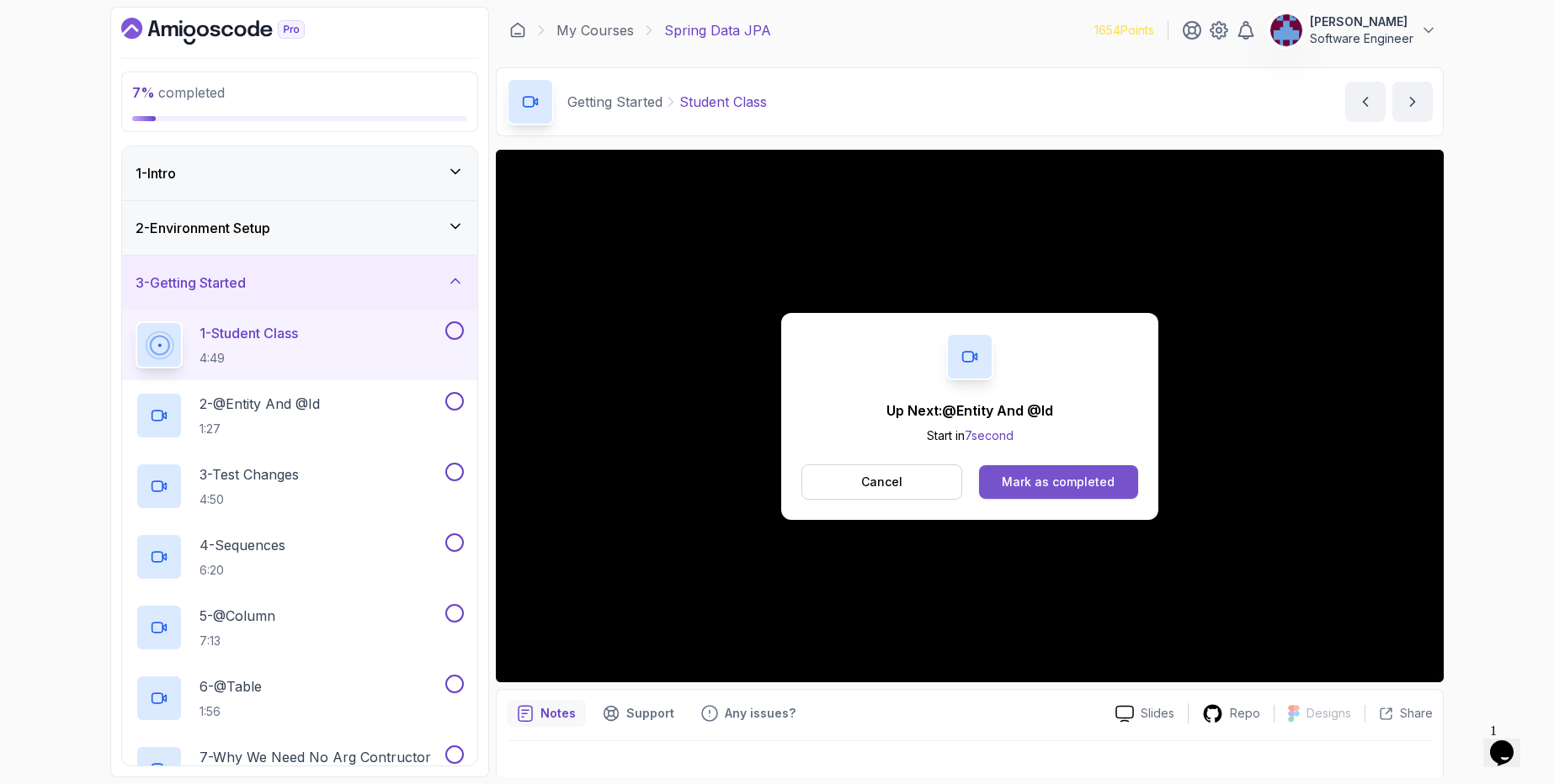
click at [1020, 465] on button "Mark as completed" at bounding box center [1059, 481] width 160 height 34
